Goal: Information Seeking & Learning: Learn about a topic

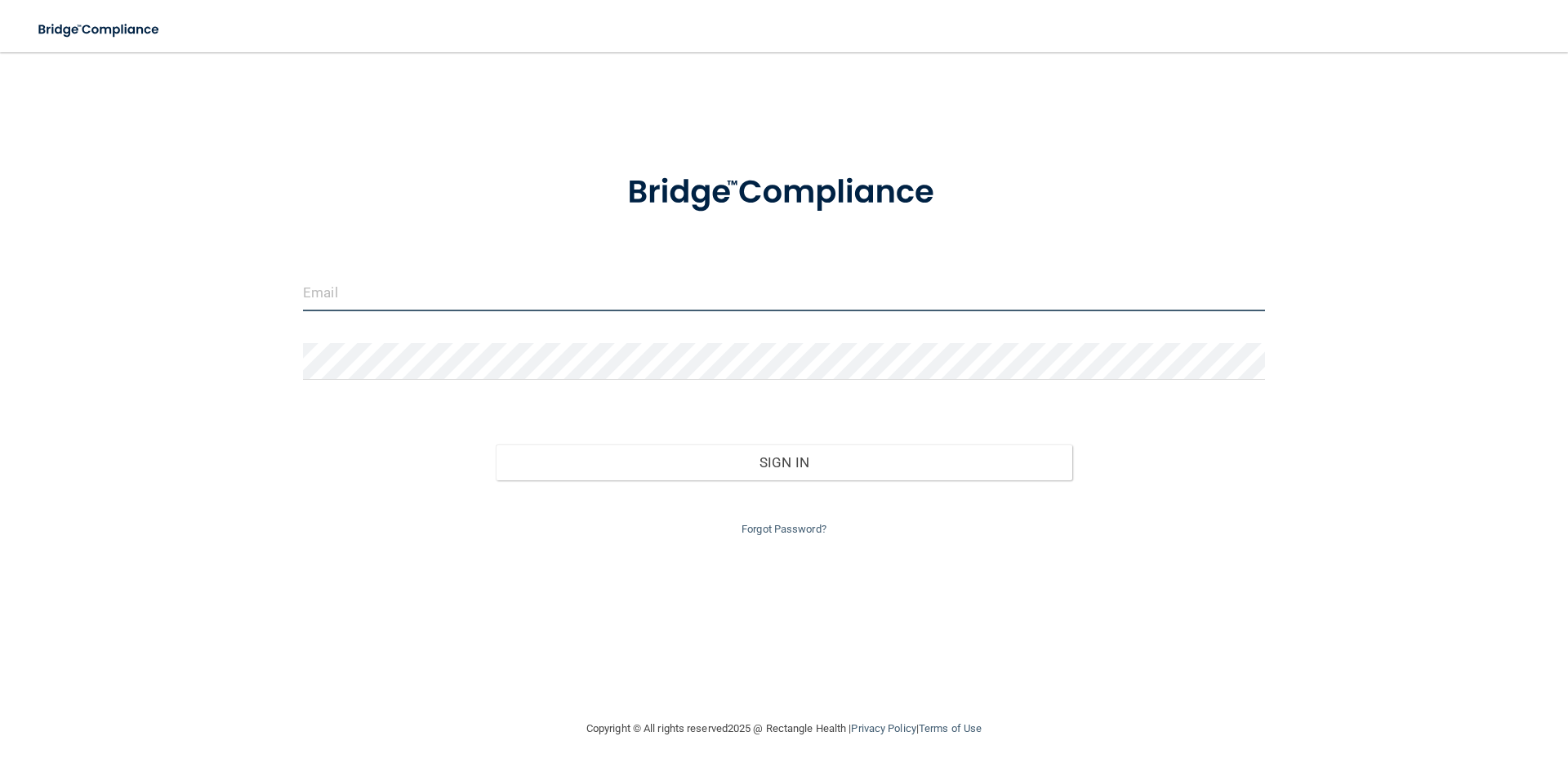
click at [404, 288] on input "email" at bounding box center [784, 292] width 962 height 37
type input "[PERSON_NAME][EMAIL_ADDRESS][DOMAIN_NAME]"
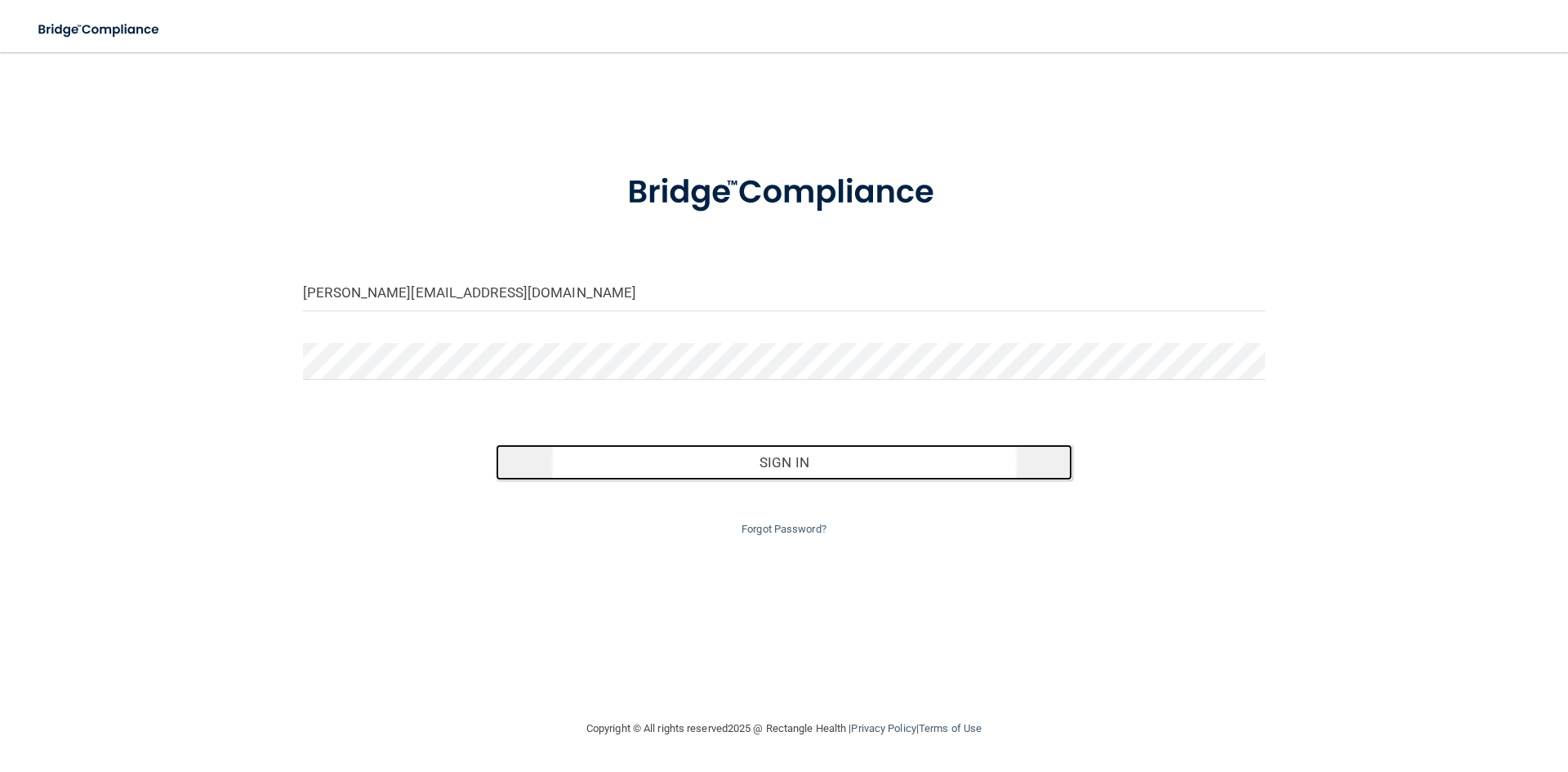
click at [681, 457] on button "Sign In" at bounding box center [784, 462] width 577 height 36
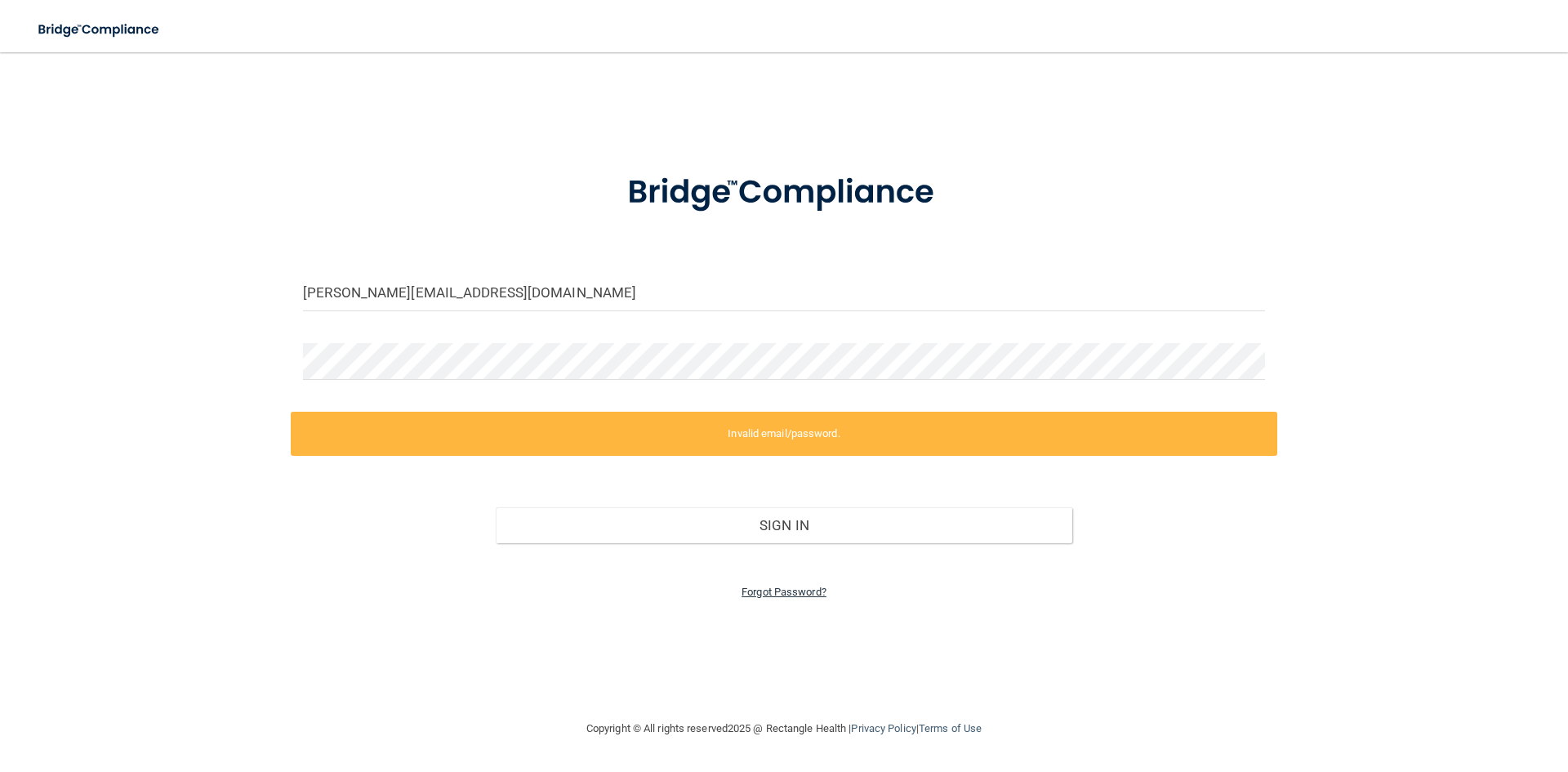
click at [789, 596] on link "Forgot Password?" at bounding box center [783, 592] width 85 height 12
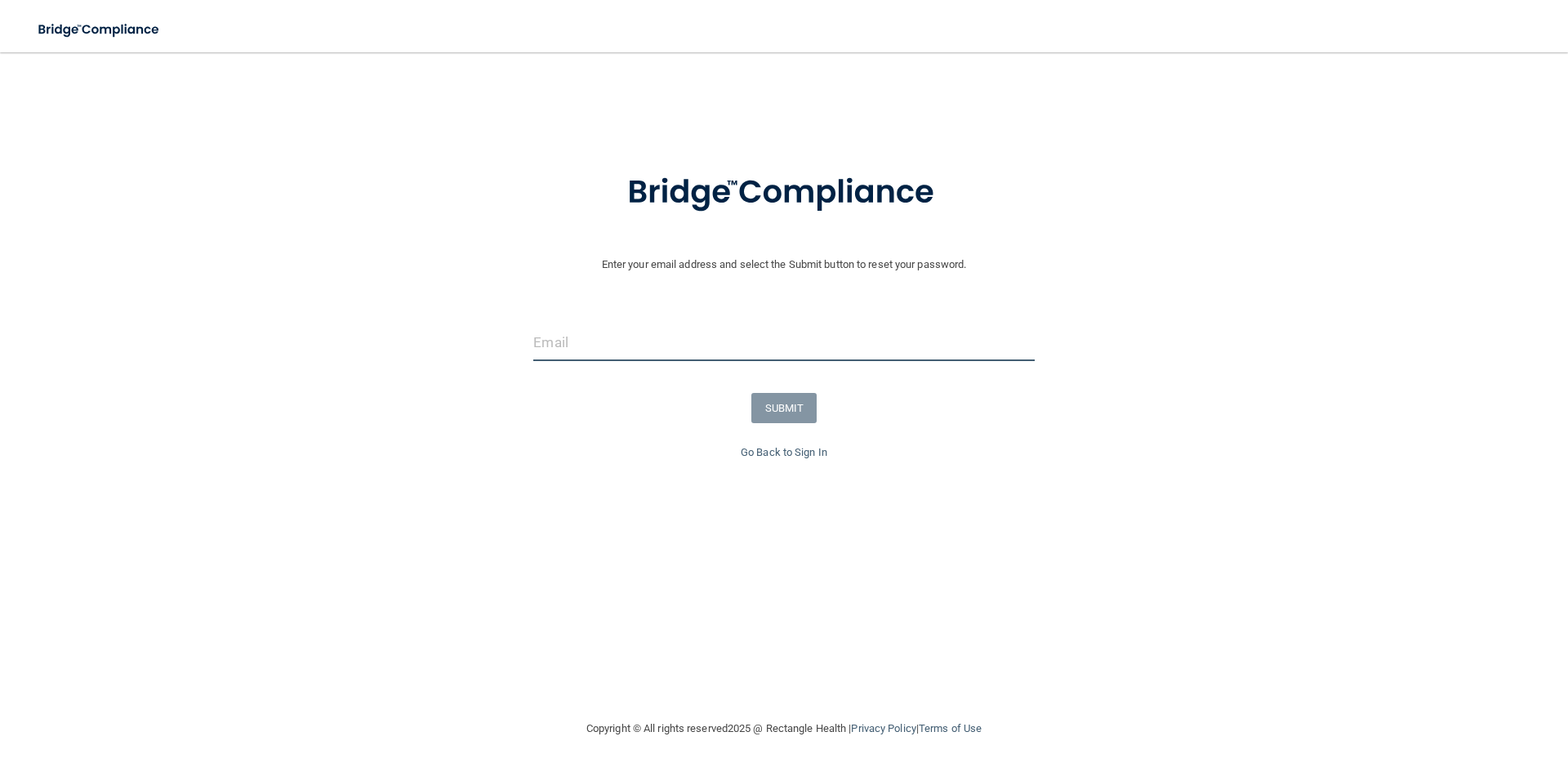
click at [669, 355] on input "email" at bounding box center [784, 343] width 501 height 37
type input "[PERSON_NAME][EMAIL_ADDRESS][DOMAIN_NAME]"
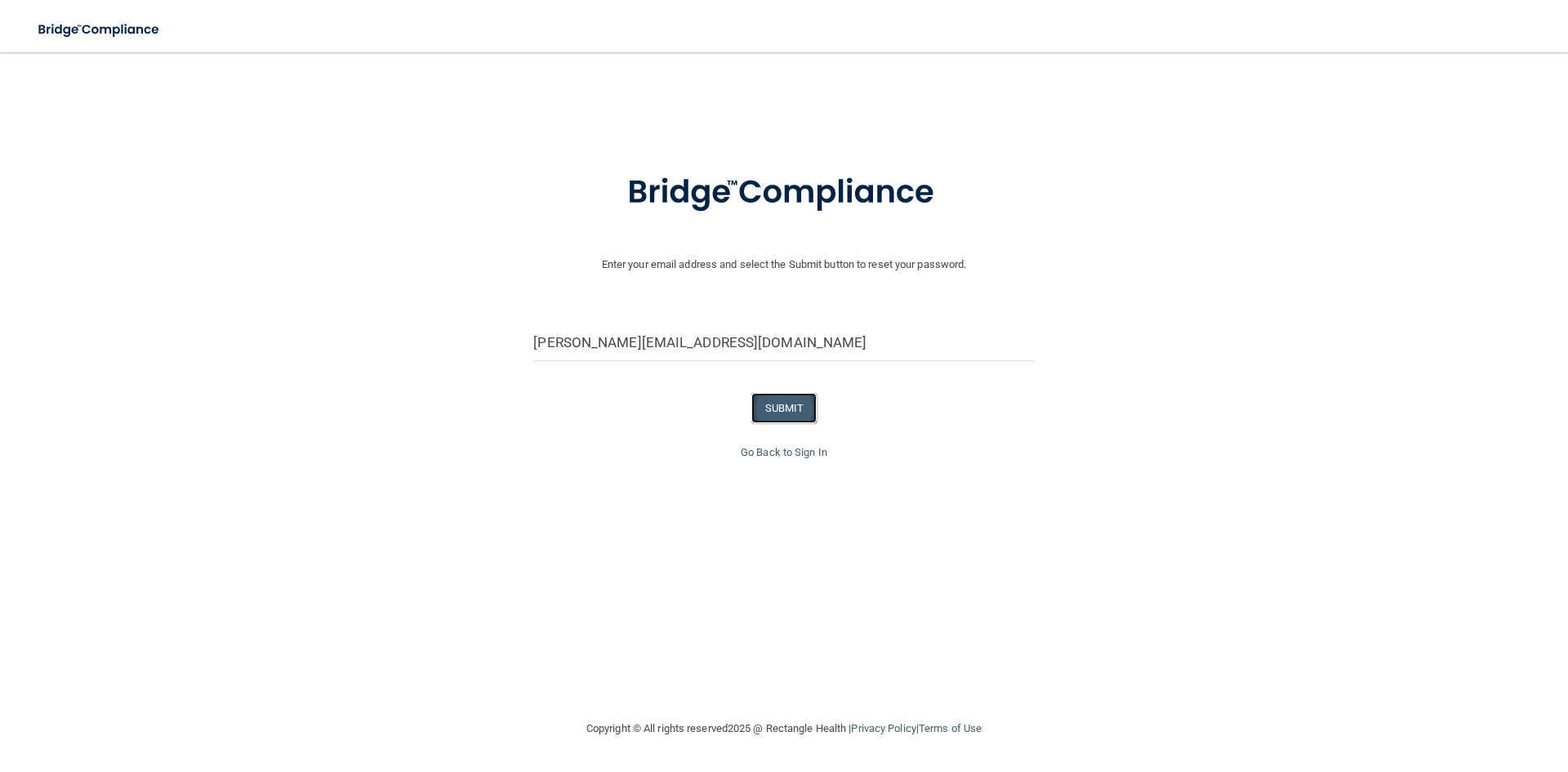
click at [801, 404] on button "SUBMIT" at bounding box center [784, 408] width 66 height 30
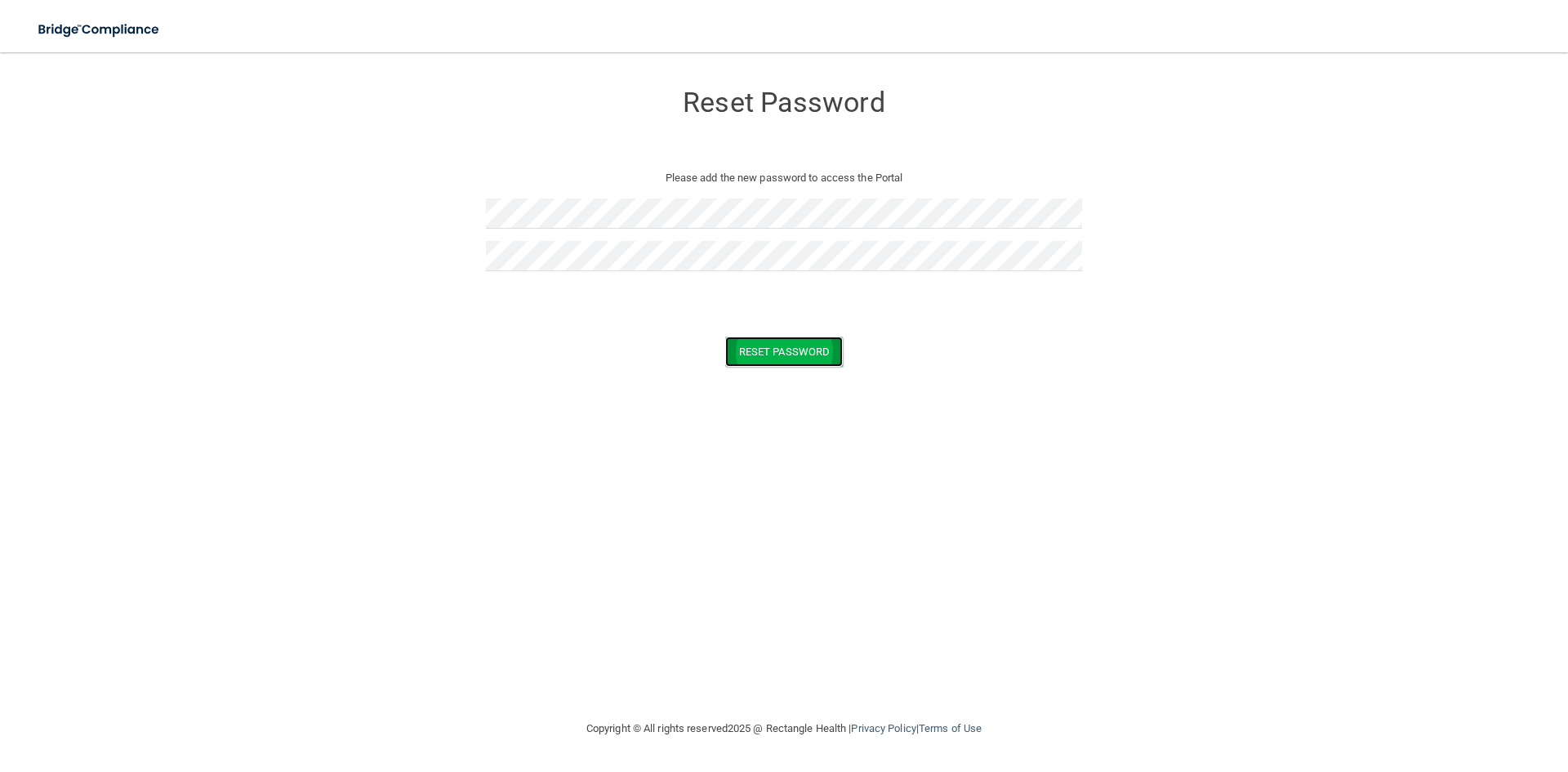
click at [755, 349] on button "Reset Password" at bounding box center [784, 352] width 118 height 30
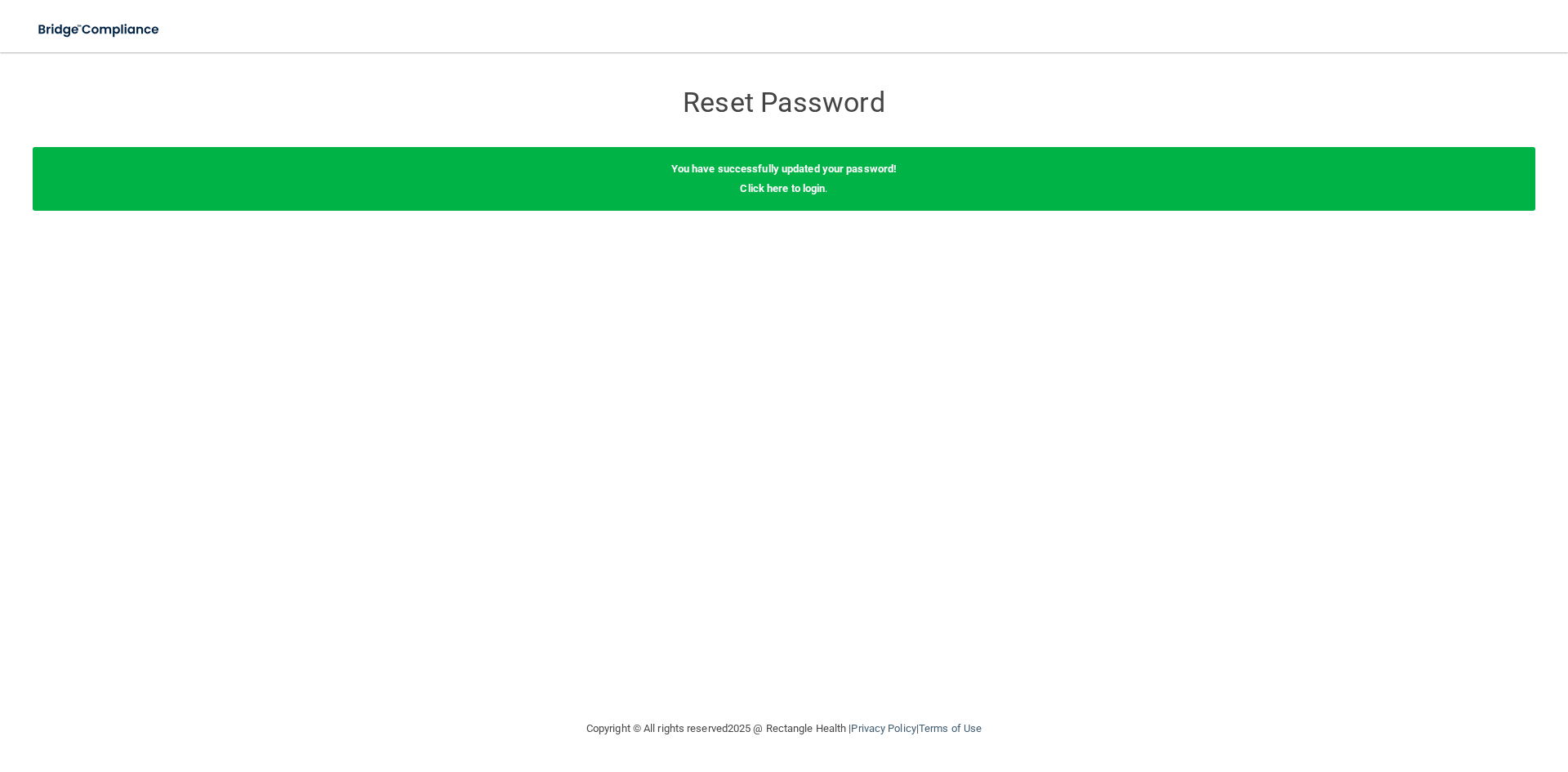
click at [849, 171] on b "You have successfully updated your password!" at bounding box center [784, 168] width 226 height 12
click at [812, 194] on link "Click here to login" at bounding box center [782, 188] width 85 height 12
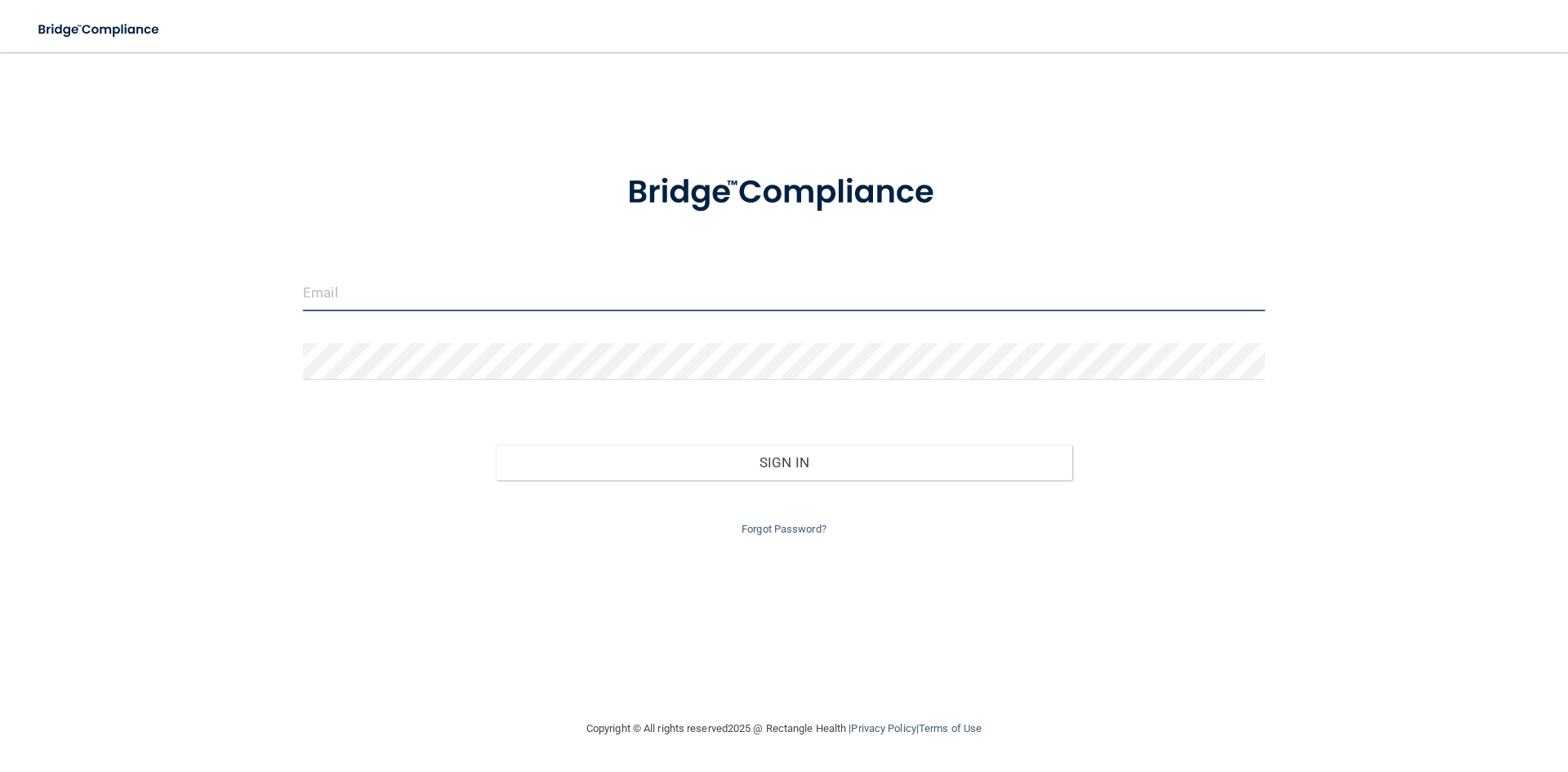
click at [583, 301] on input "email" at bounding box center [784, 292] width 962 height 37
type input "[PERSON_NAME][EMAIL_ADDRESS][DOMAIN_NAME]"
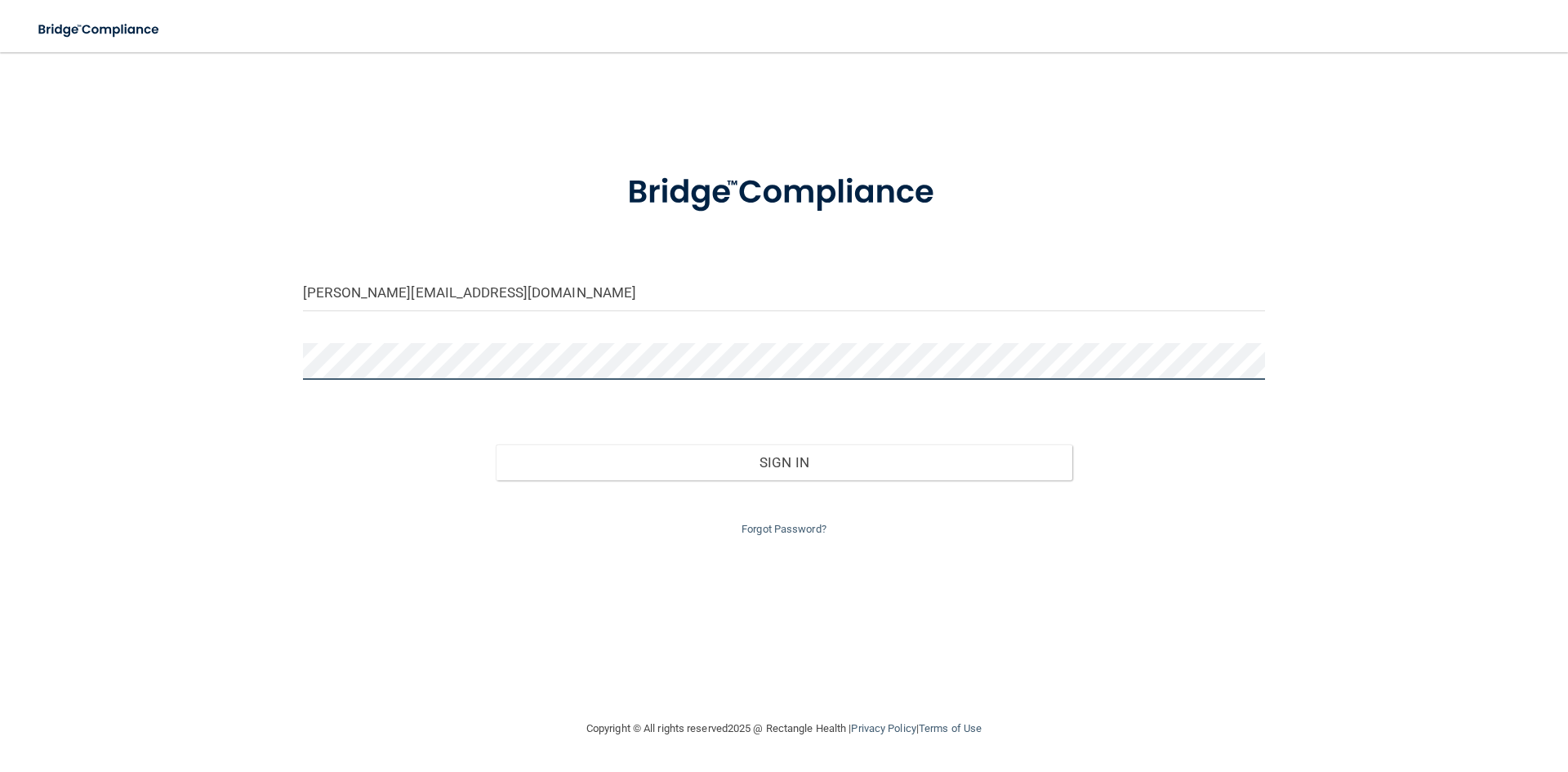
click at [496, 444] on button "Sign In" at bounding box center [784, 462] width 577 height 36
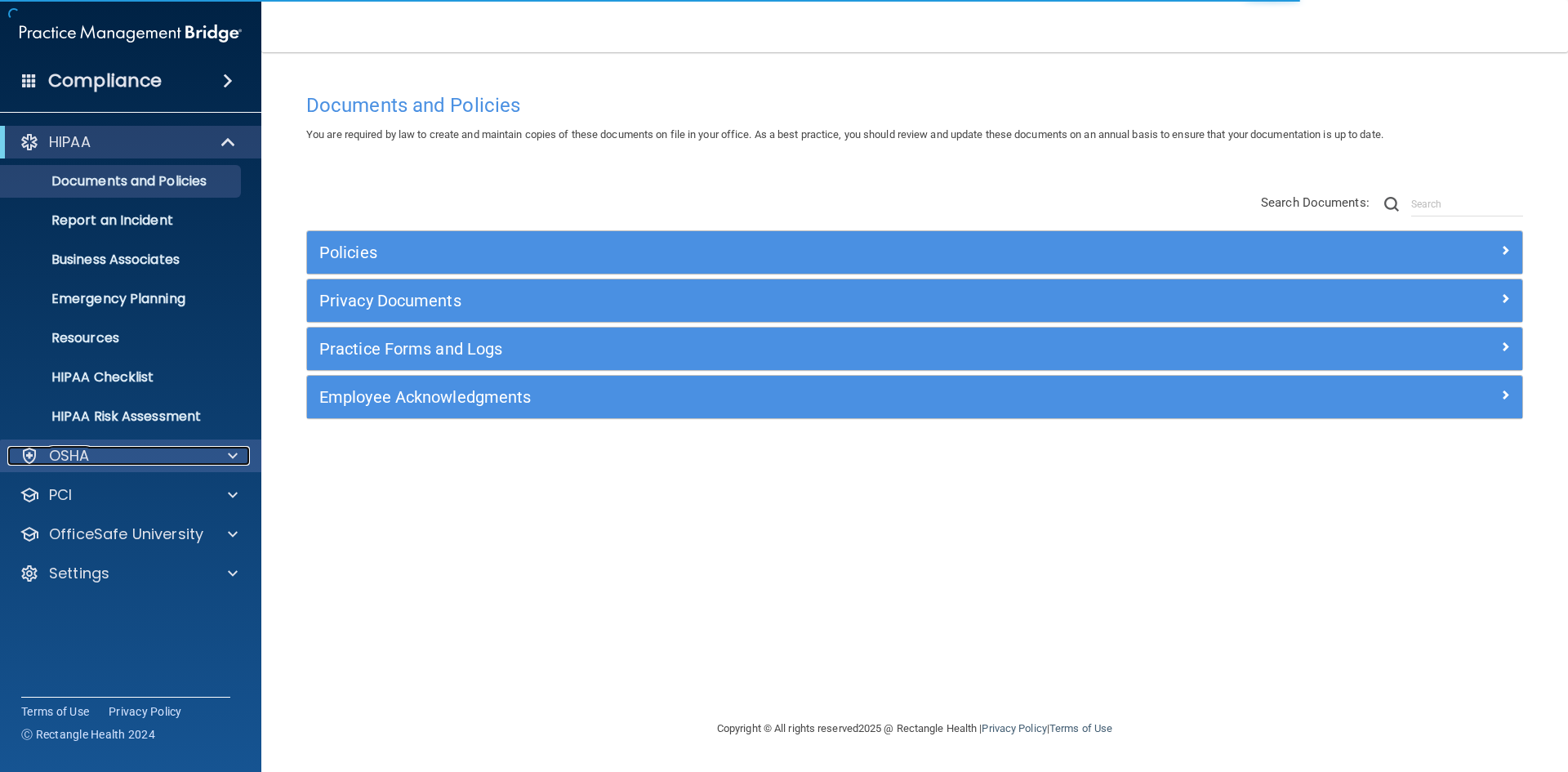
click at [112, 461] on div "OSHA" at bounding box center [109, 456] width 203 height 20
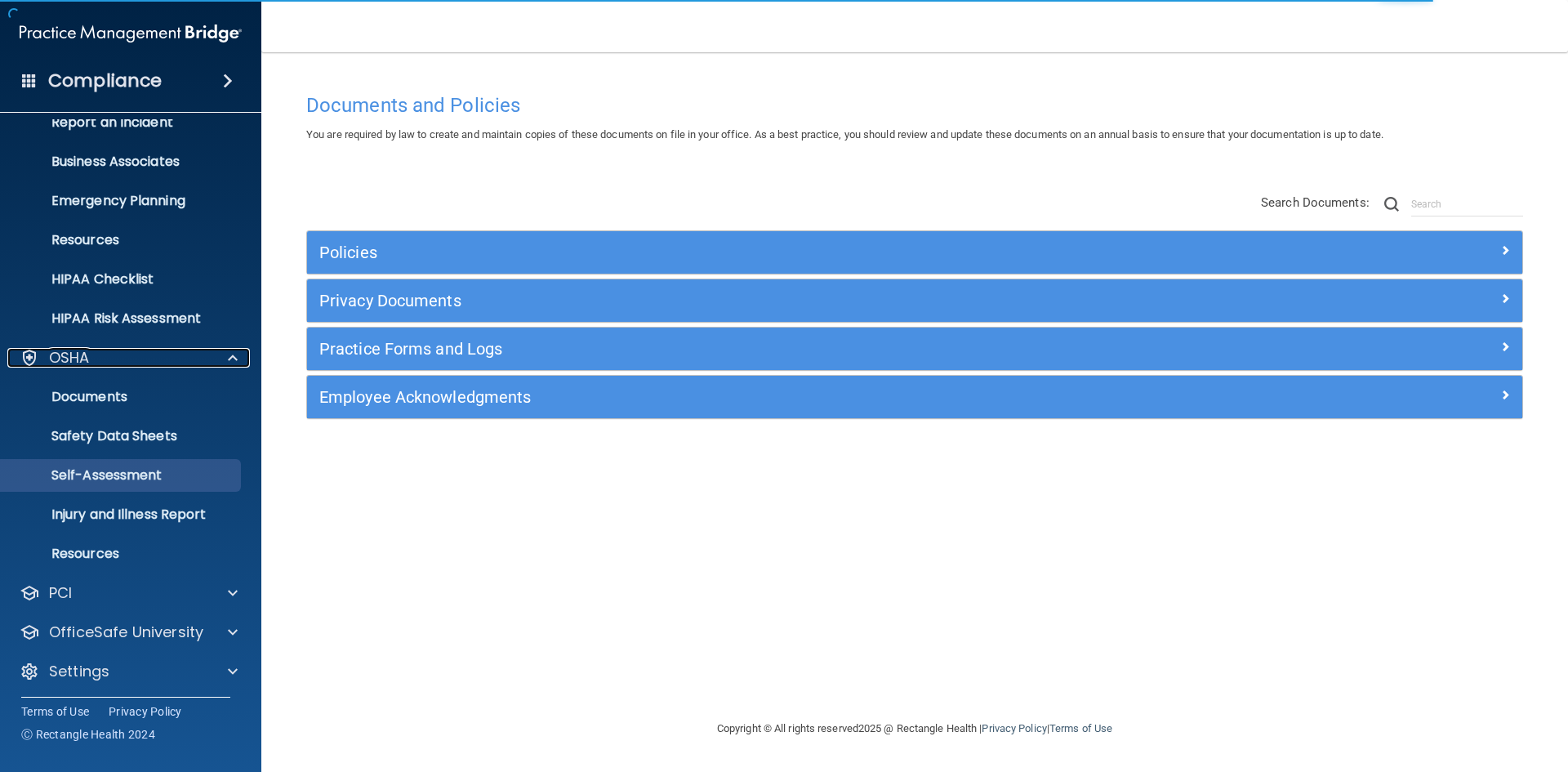
scroll to position [102, 0]
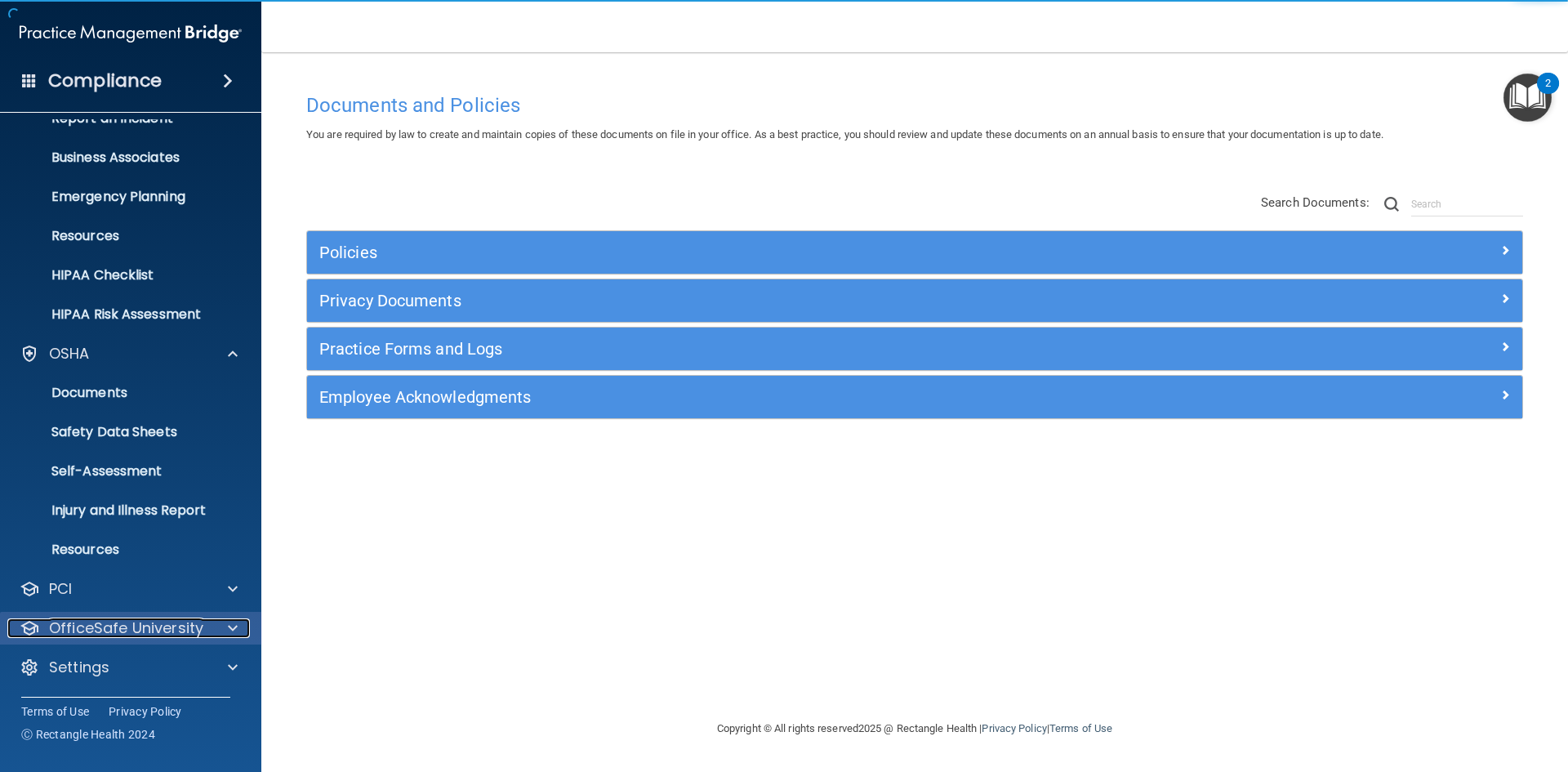
click at [130, 628] on p "OfficeSafe University" at bounding box center [125, 629] width 154 height 20
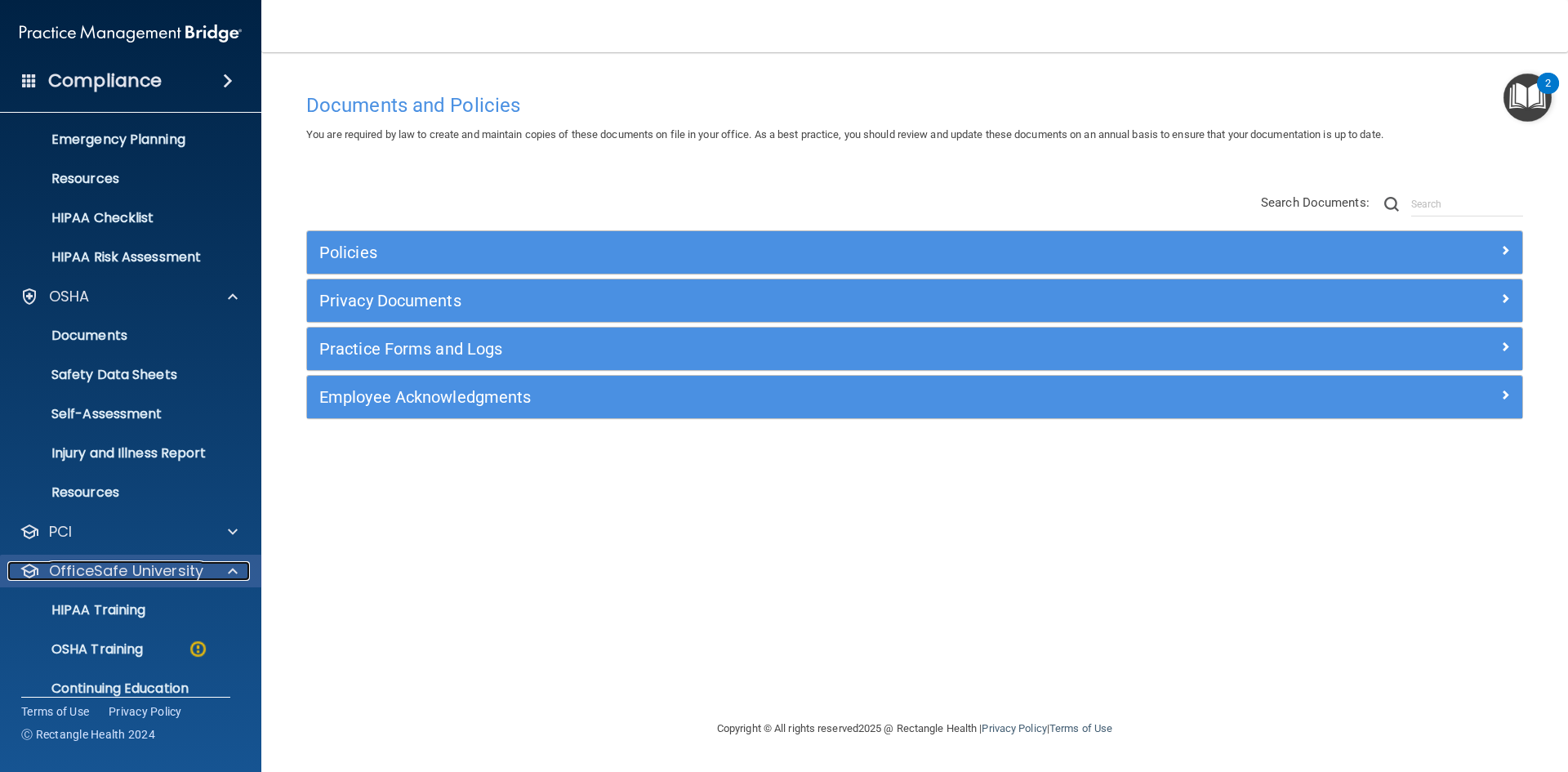
scroll to position [220, 0]
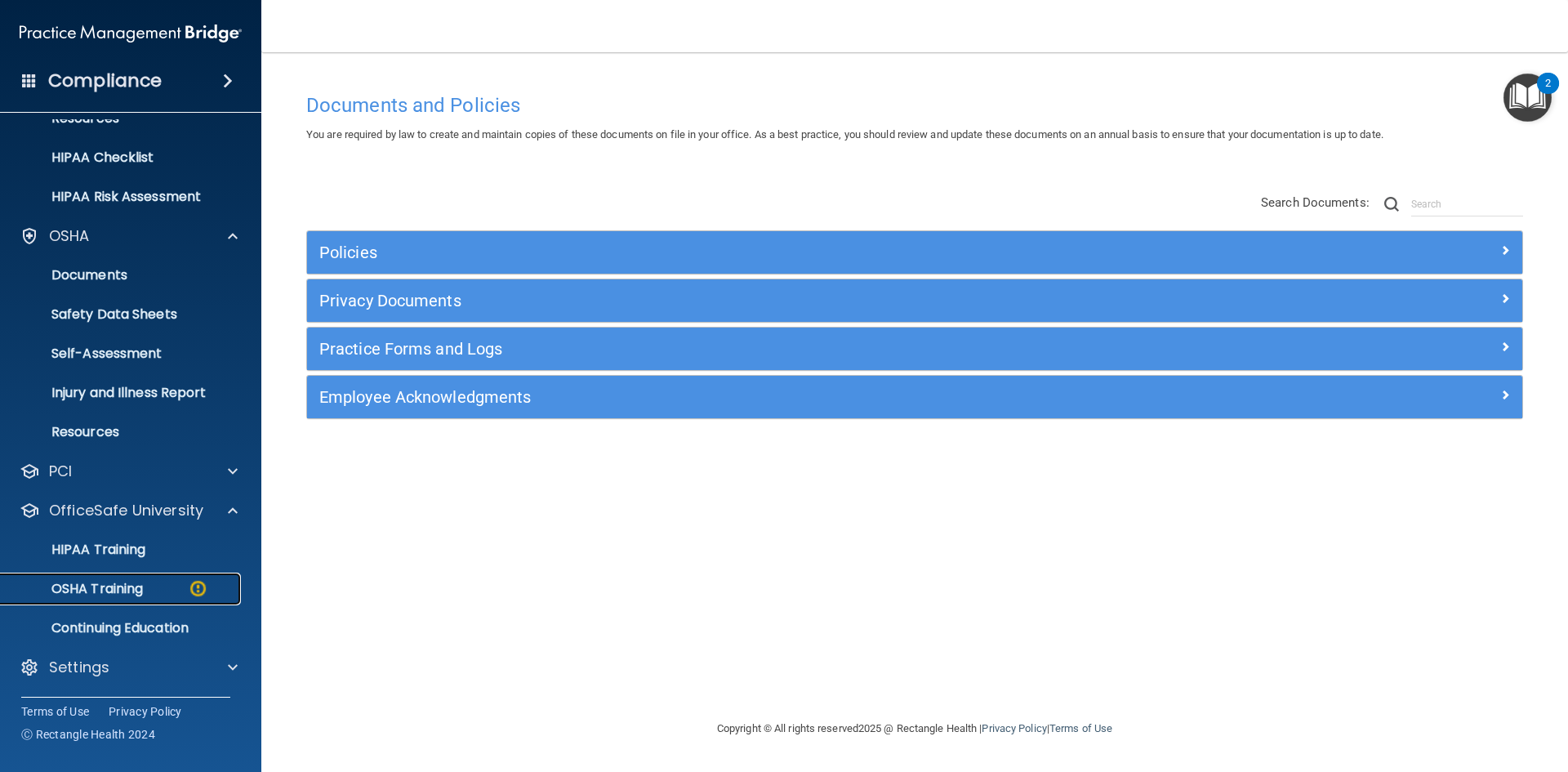
click at [127, 594] on p "OSHA Training" at bounding box center [77, 589] width 133 height 16
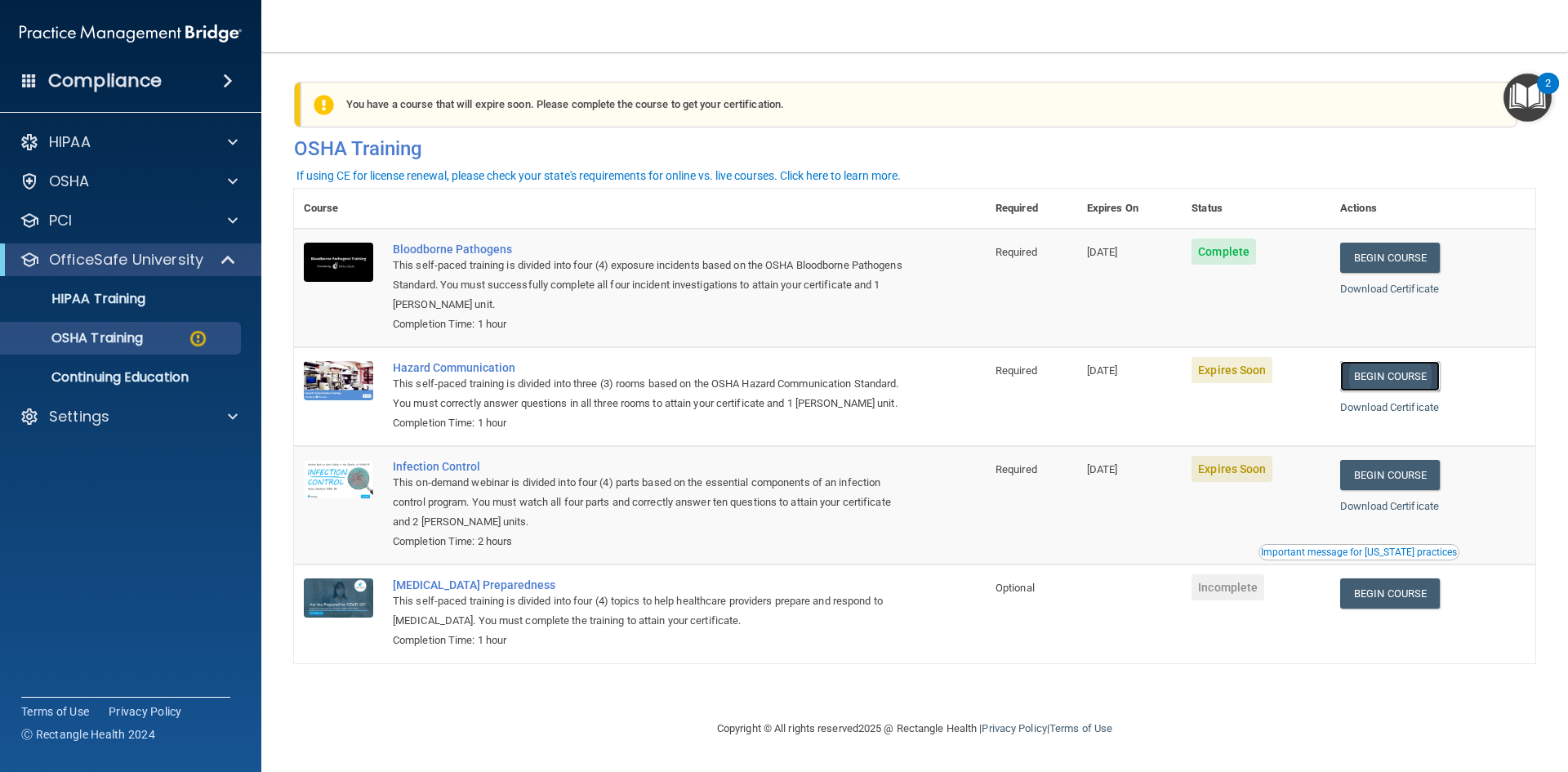
click at [1387, 377] on link "Begin Course" at bounding box center [1389, 376] width 100 height 30
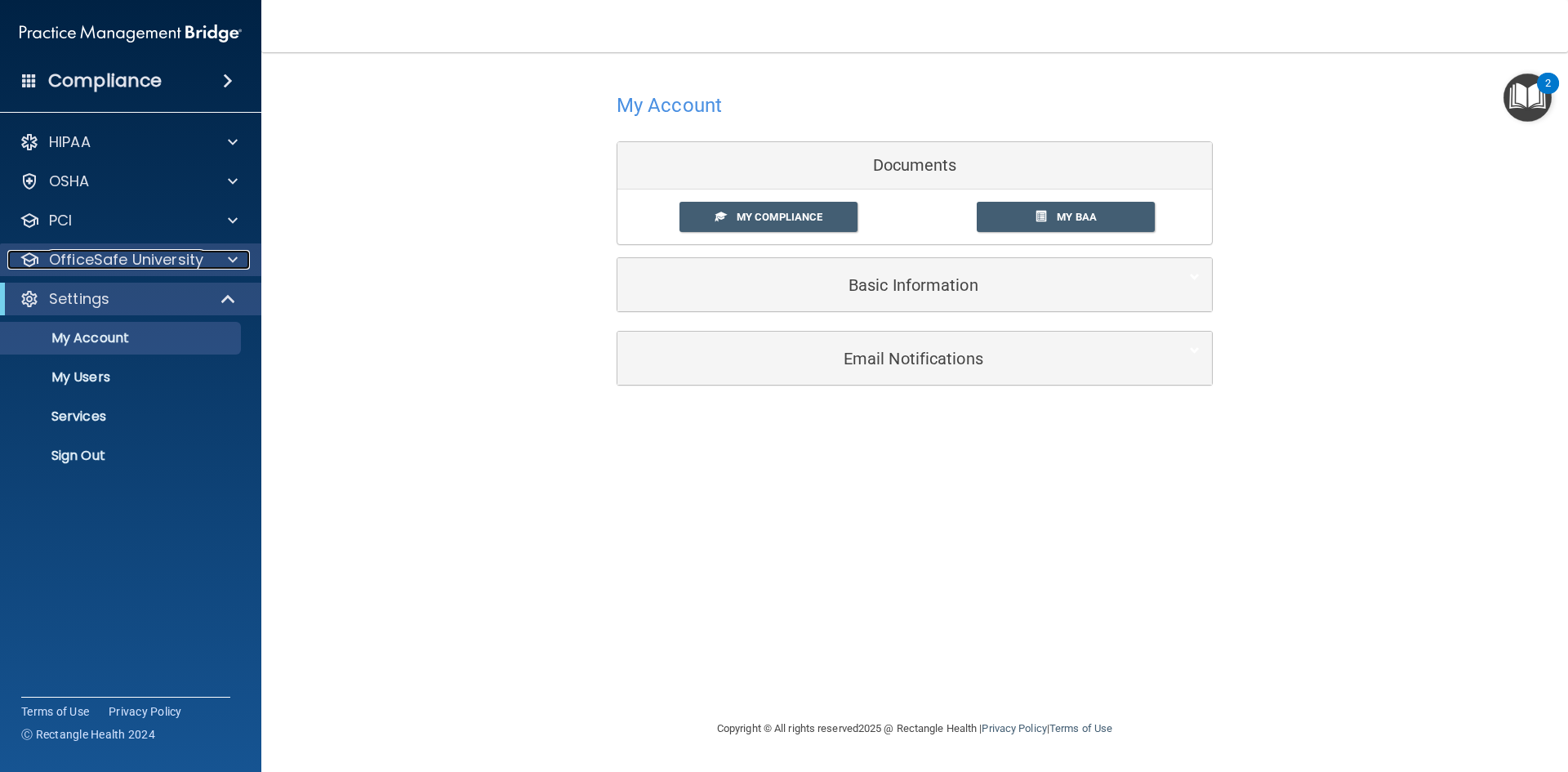
click at [231, 255] on span at bounding box center [233, 260] width 10 height 20
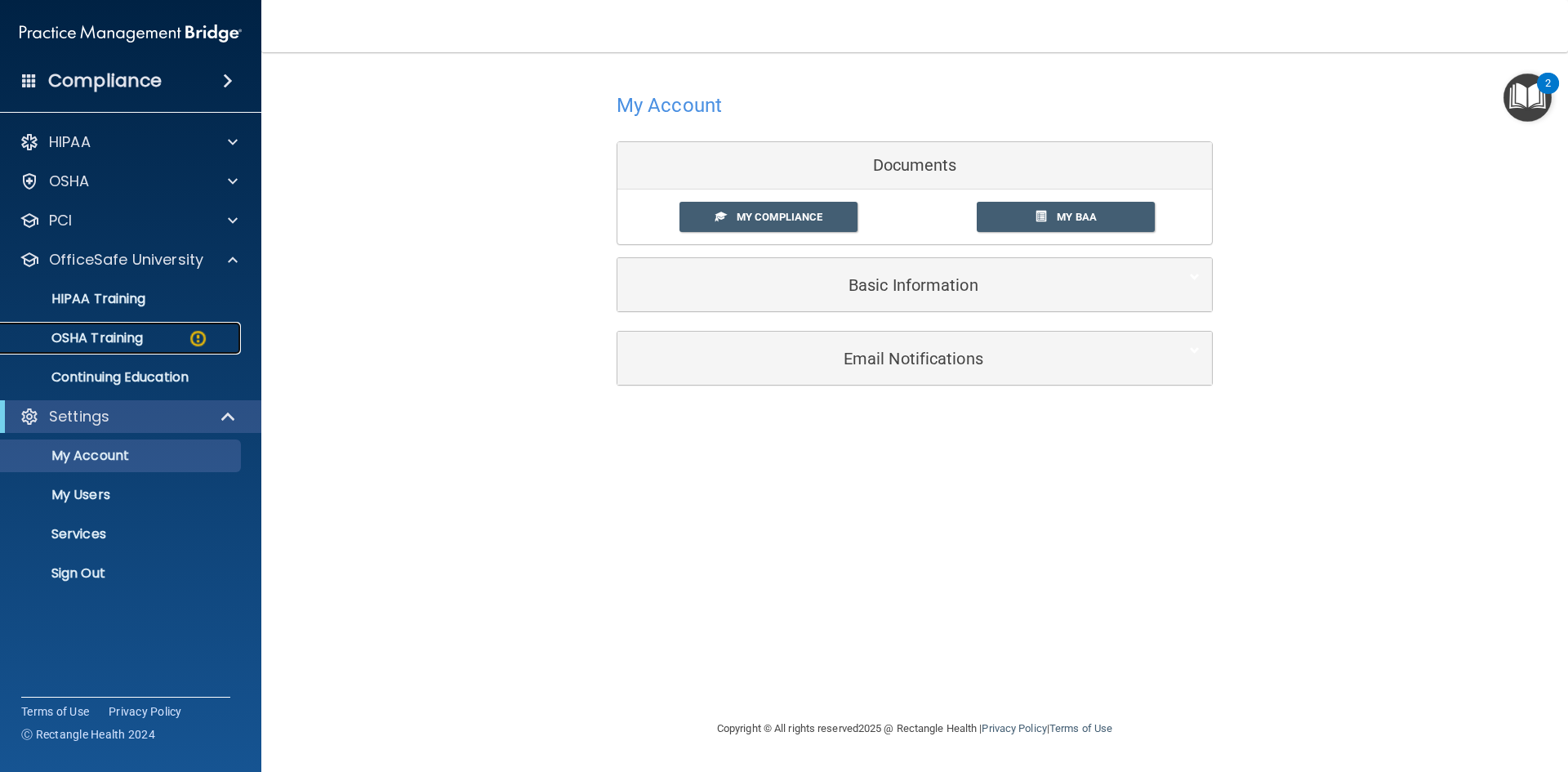
click at [115, 341] on p "OSHA Training" at bounding box center [77, 339] width 133 height 16
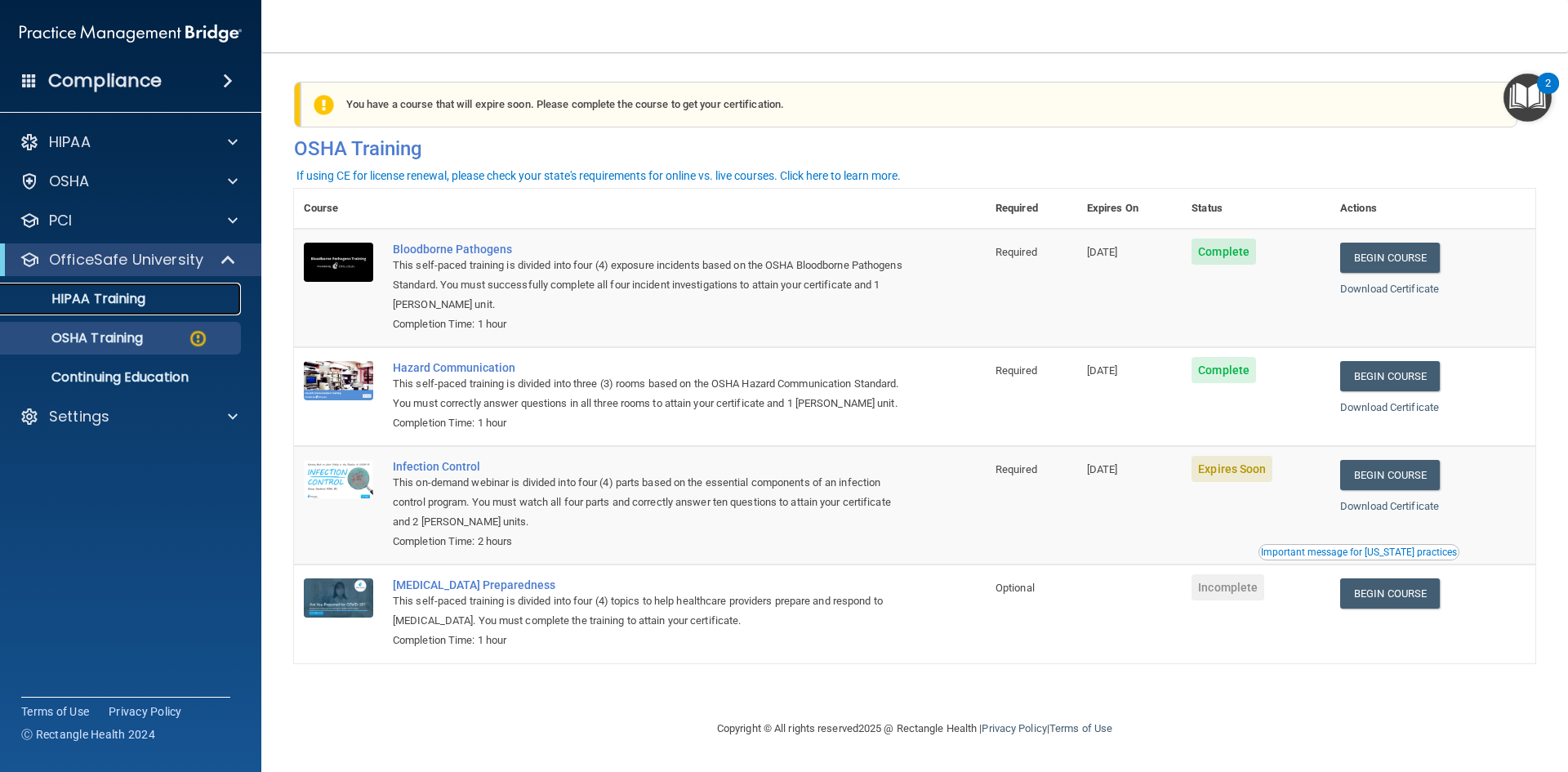
click at [75, 300] on p "HIPAA Training" at bounding box center [78, 299] width 135 height 16
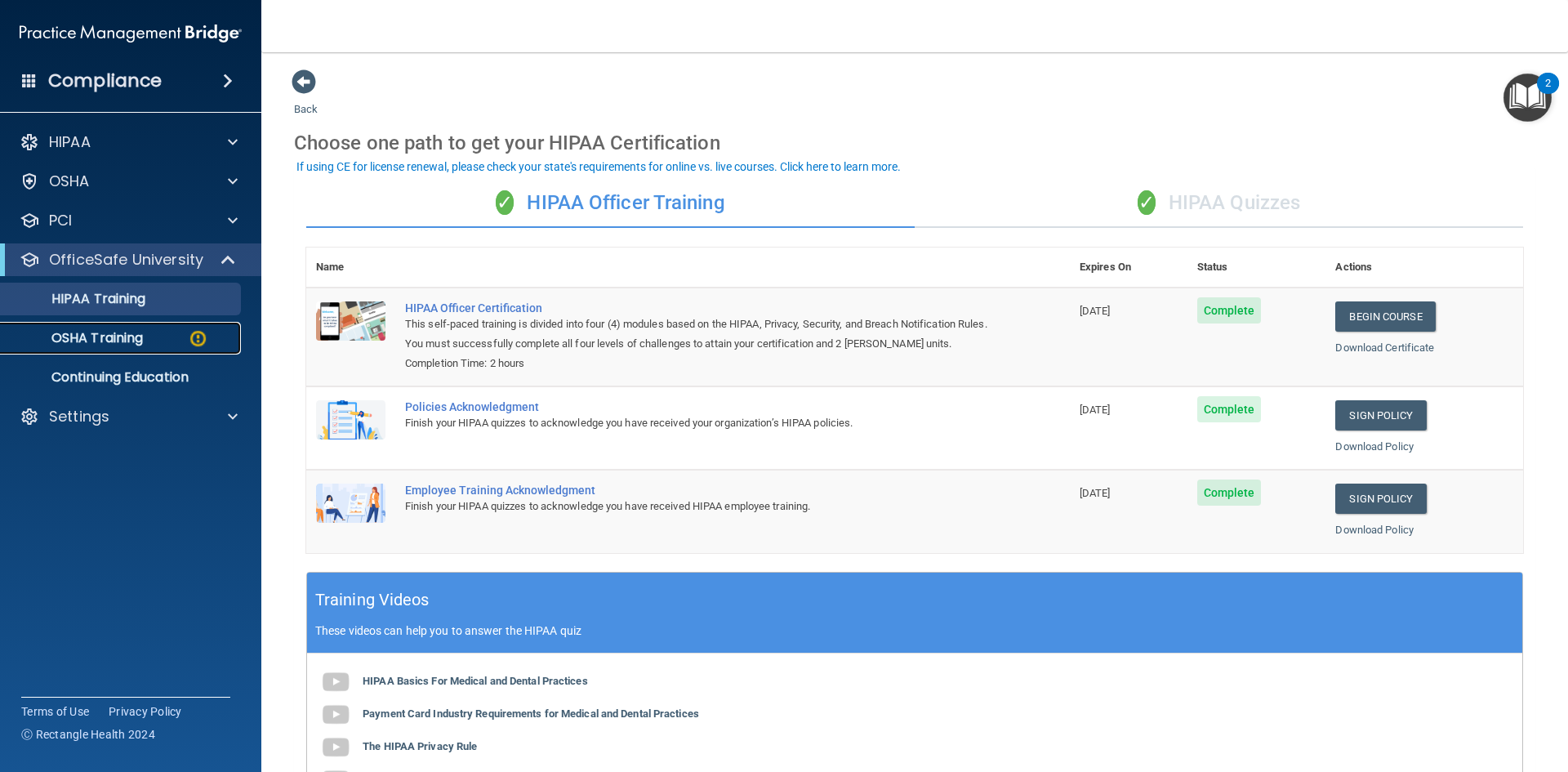
click at [132, 344] on p "OSHA Training" at bounding box center [77, 339] width 133 height 16
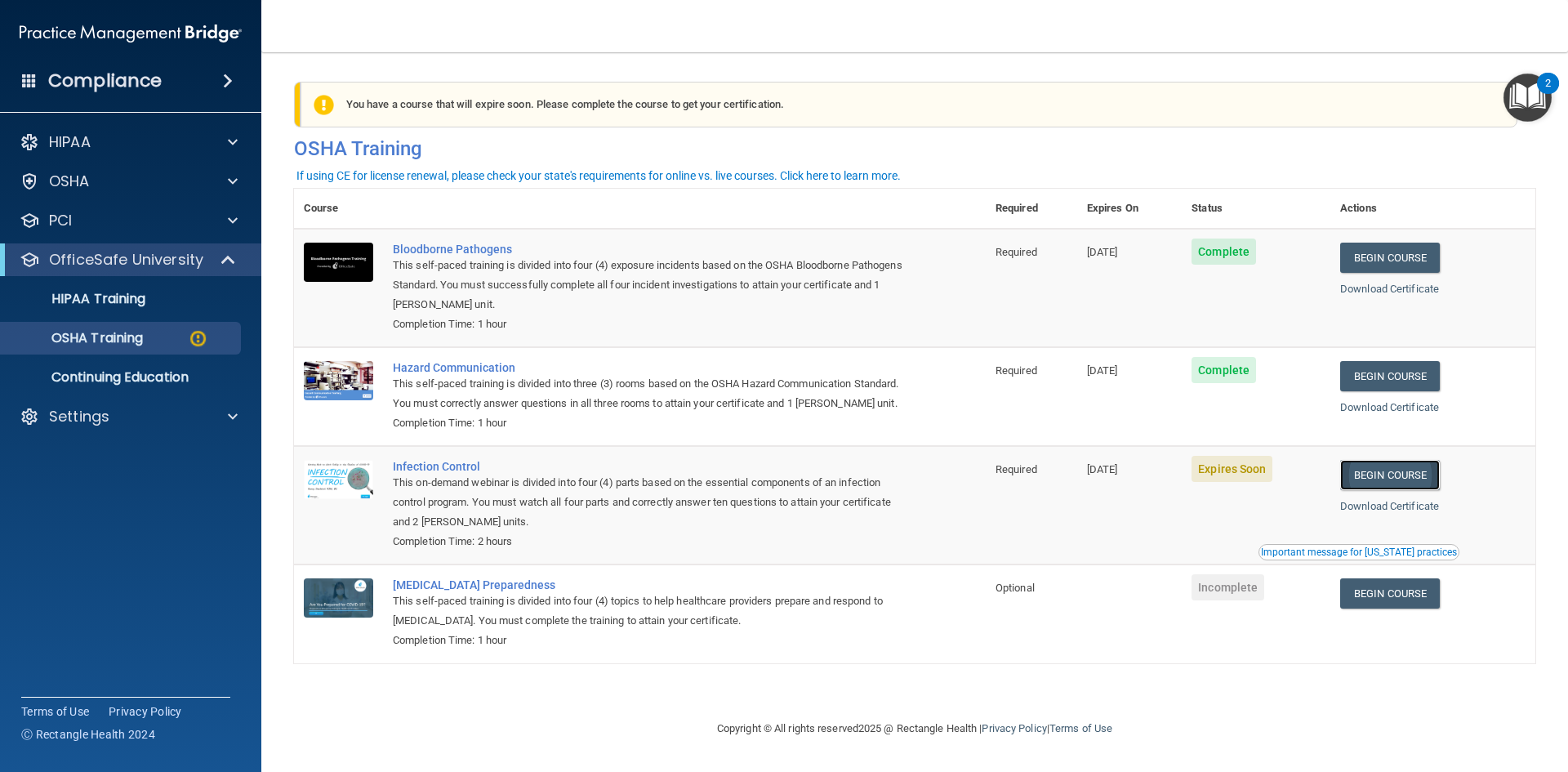
click at [1420, 490] on link "Begin Course" at bounding box center [1389, 475] width 100 height 30
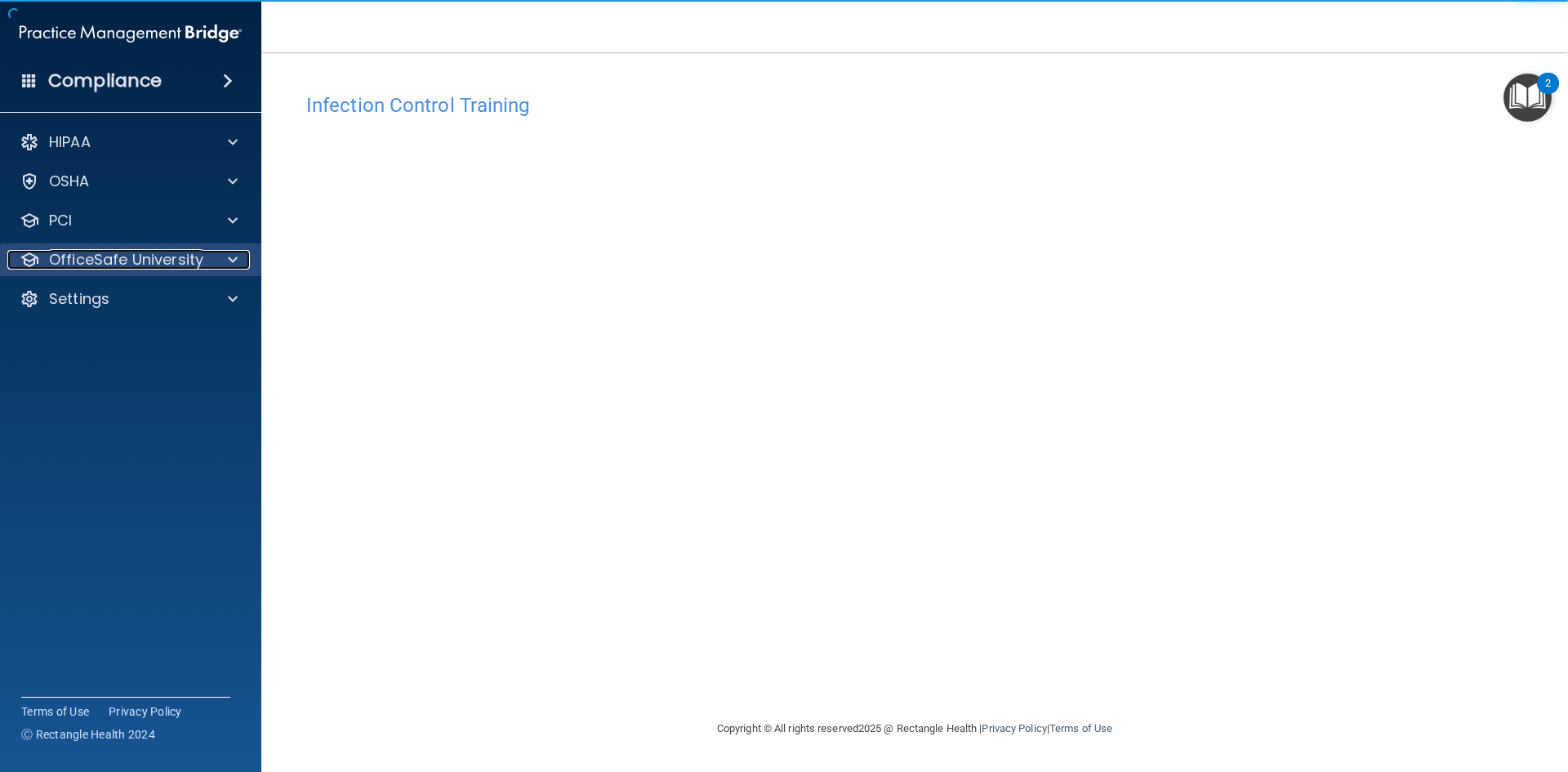
click at [236, 256] on span at bounding box center [233, 260] width 10 height 20
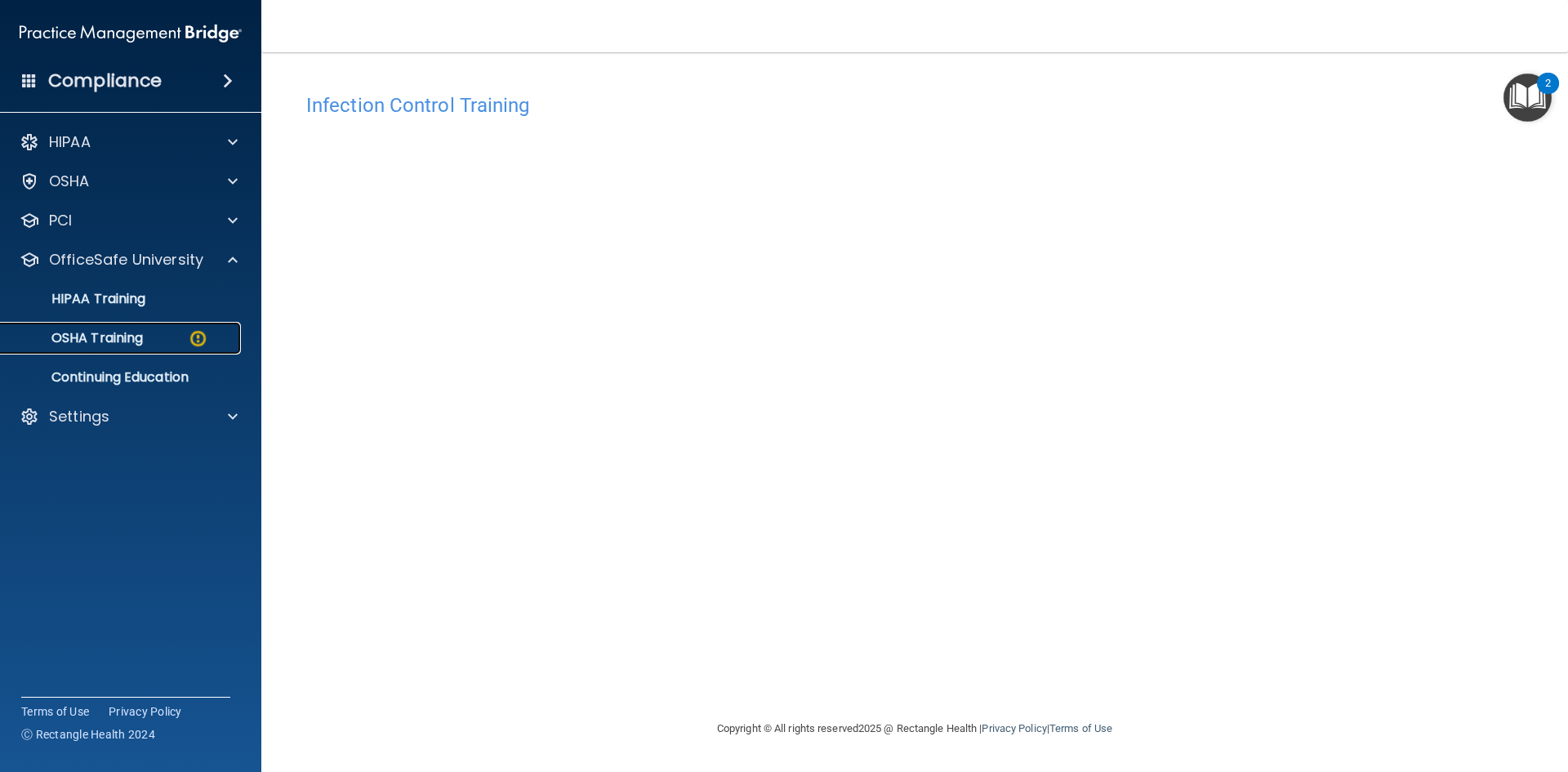
click at [106, 332] on p "OSHA Training" at bounding box center [77, 339] width 133 height 16
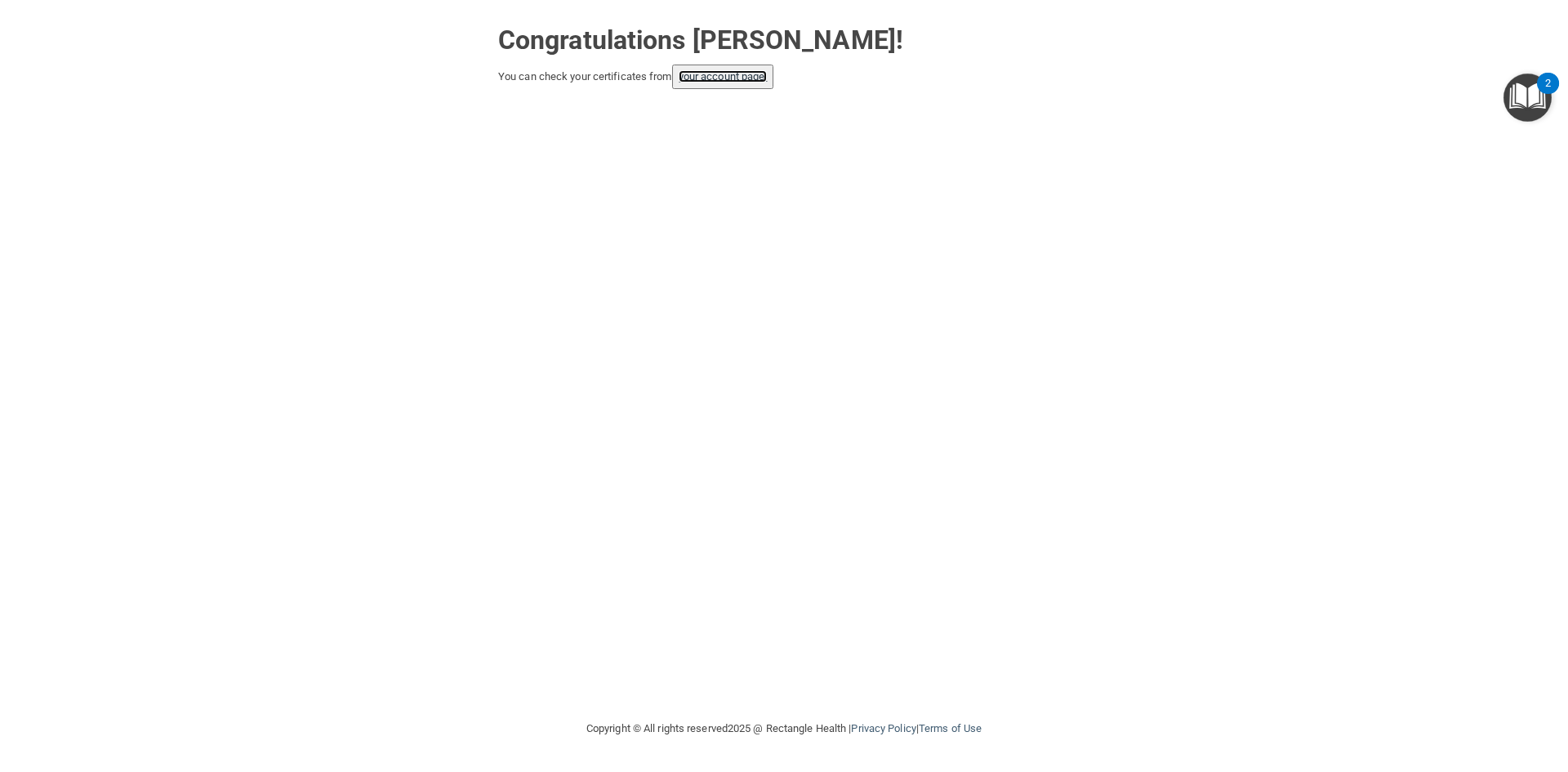
click at [726, 79] on link "your account page!" at bounding box center [723, 76] width 89 height 12
click at [757, 76] on link "your account page!" at bounding box center [723, 76] width 89 height 12
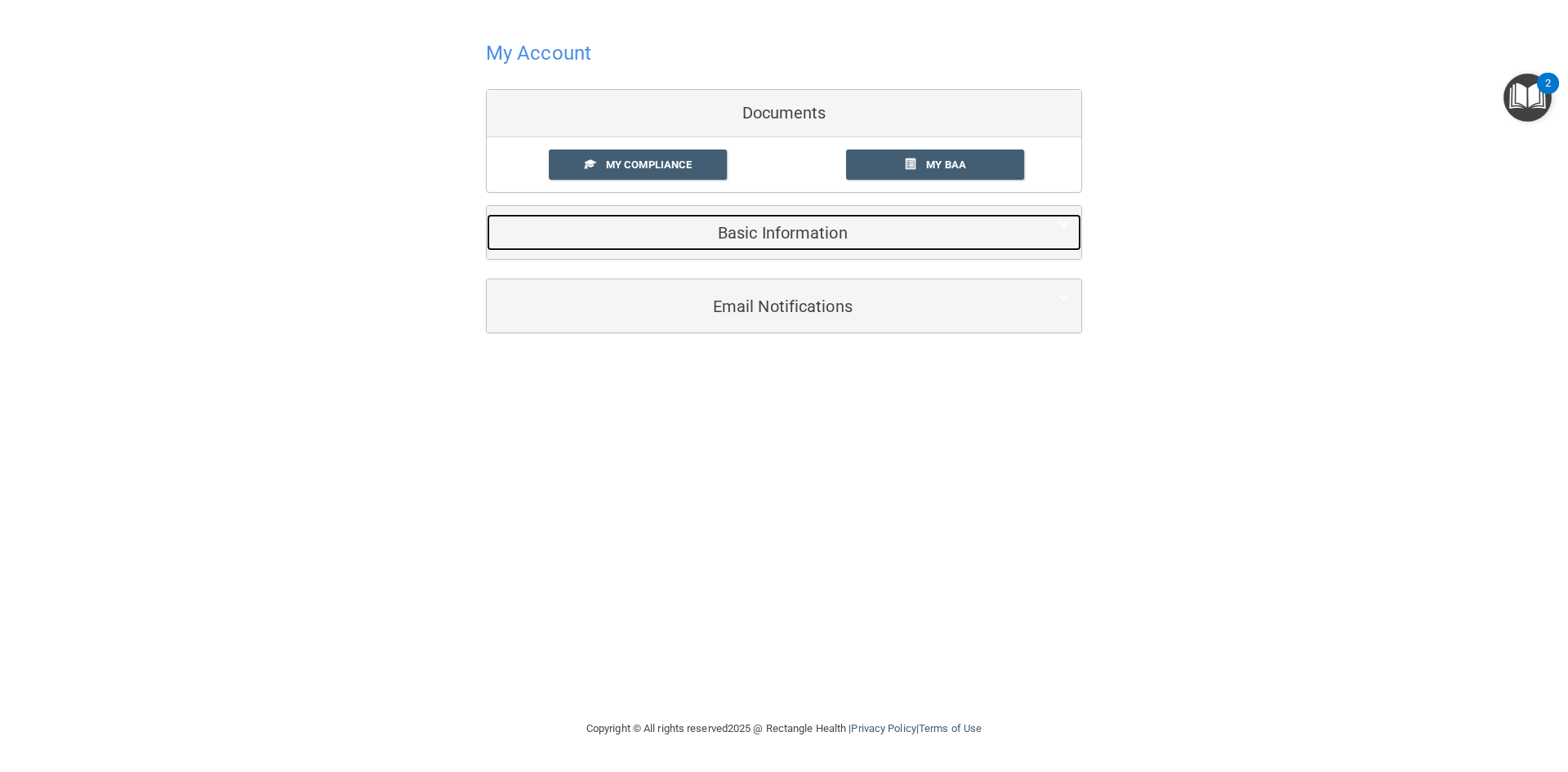
click at [767, 238] on h5 "Basic Information" at bounding box center [759, 233] width 520 height 18
